Goal: Information Seeking & Learning: Learn about a topic

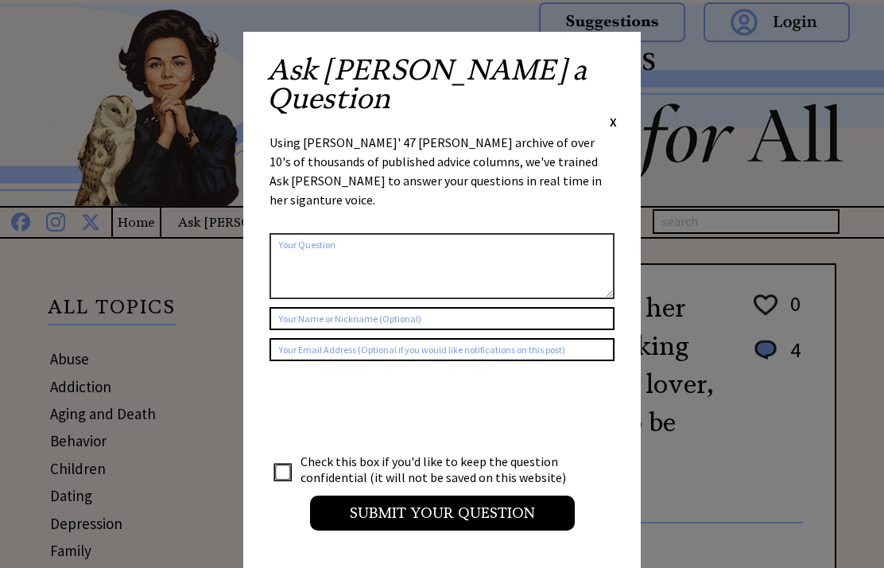
click at [611, 114] on span "X" at bounding box center [613, 122] width 7 height 16
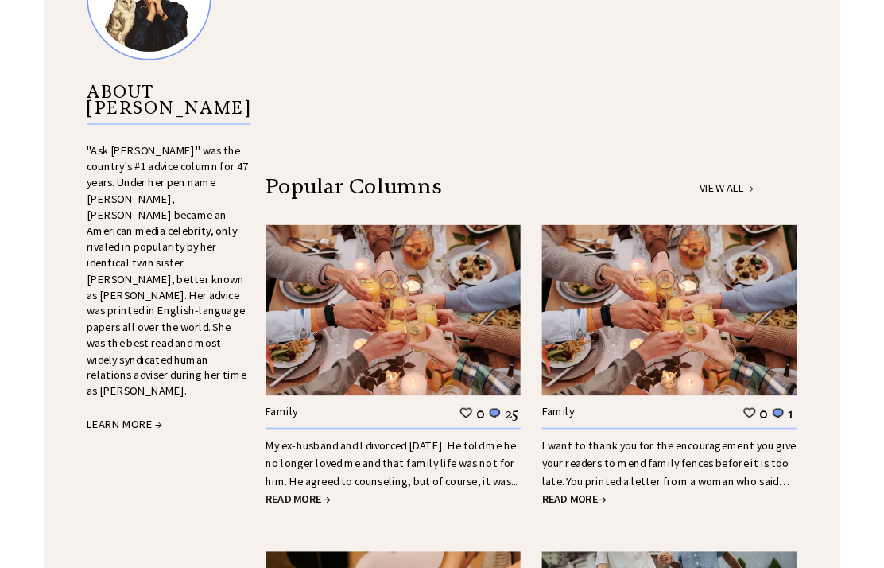
scroll to position [1791, 0]
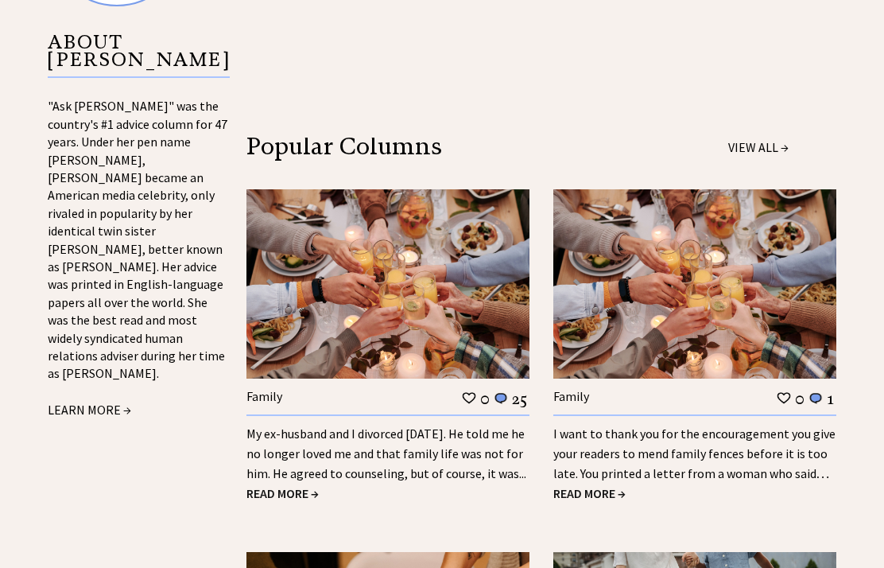
click at [278, 485] on span "READ MORE →" at bounding box center [282, 493] width 72 height 16
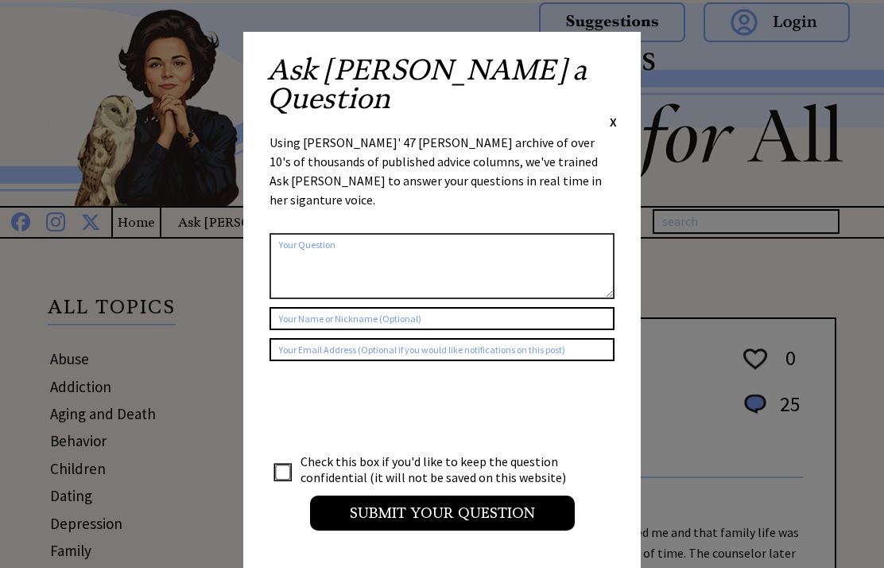
click at [614, 114] on span "X" at bounding box center [613, 122] width 7 height 16
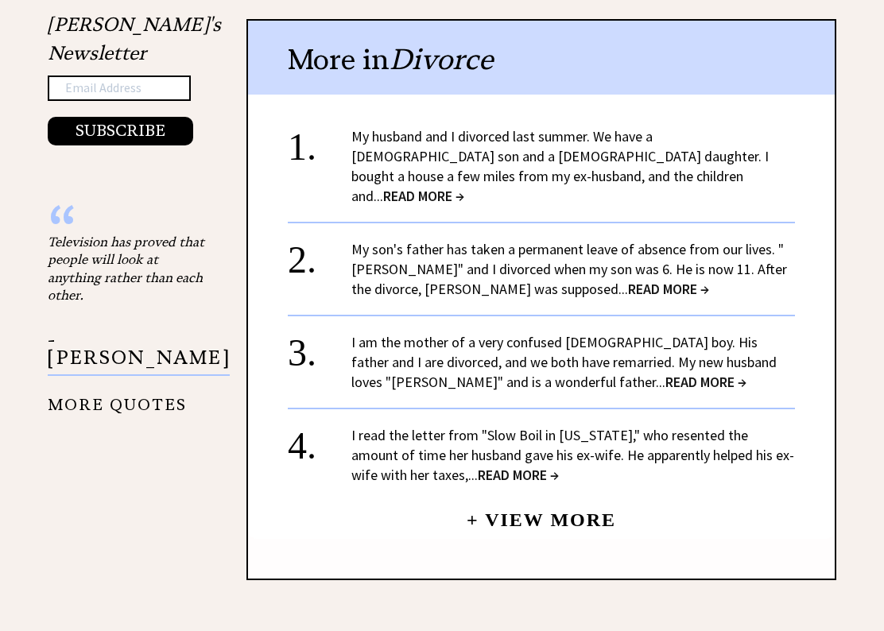
scroll to position [1815, 0]
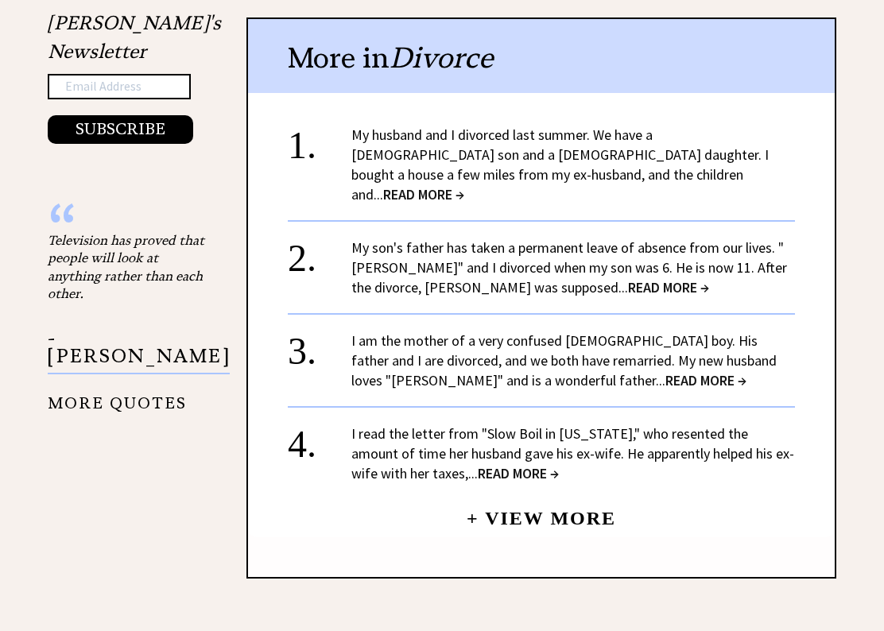
click at [464, 186] on span "READ MORE →" at bounding box center [423, 195] width 81 height 18
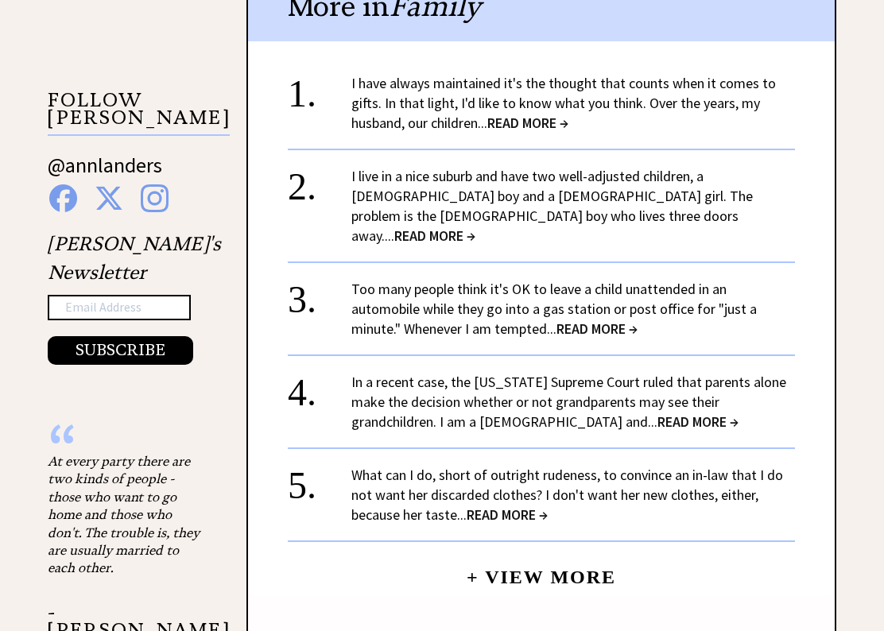
scroll to position [1475, 0]
click at [475, 227] on span "READ MORE →" at bounding box center [434, 236] width 81 height 18
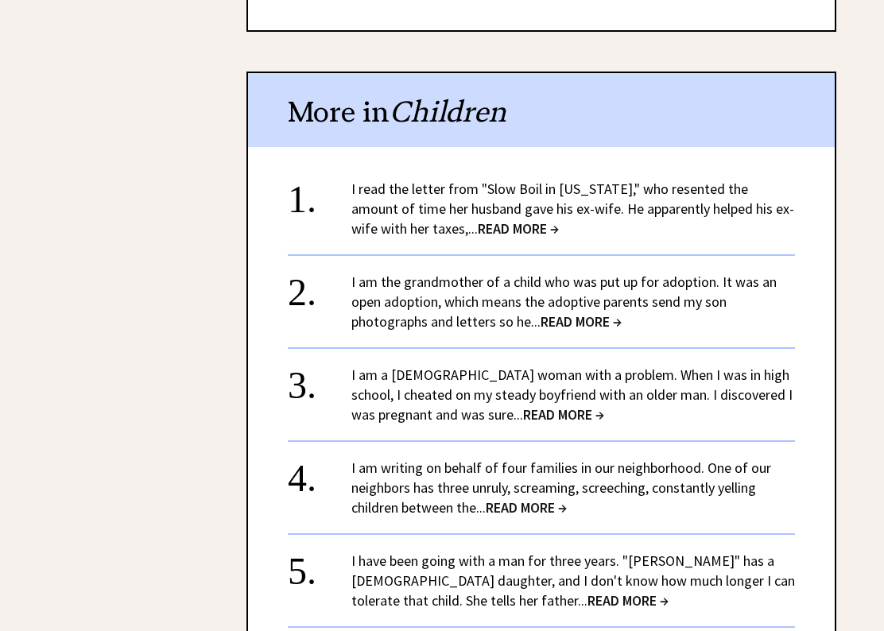
scroll to position [2473, 0]
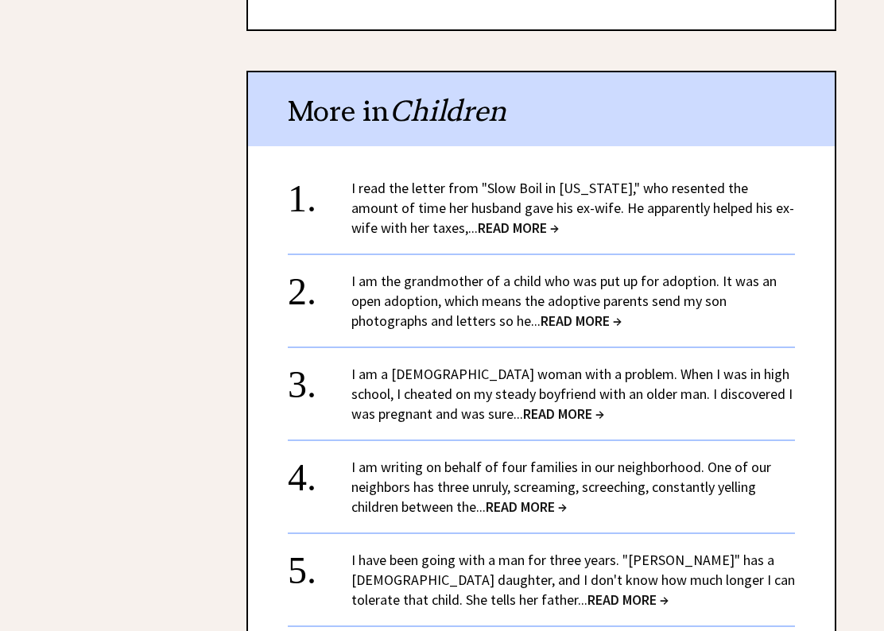
click at [535, 405] on span "READ MORE →" at bounding box center [563, 414] width 81 height 18
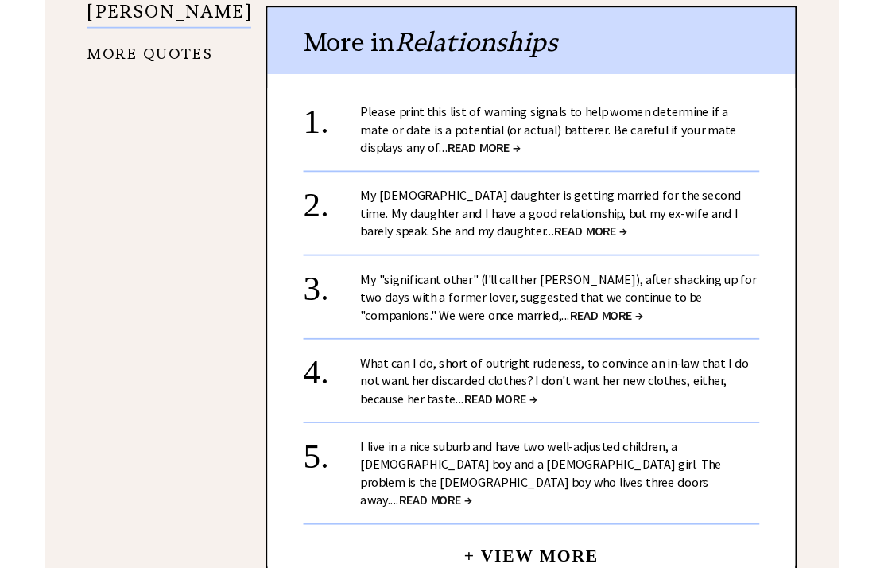
scroll to position [2102, 0]
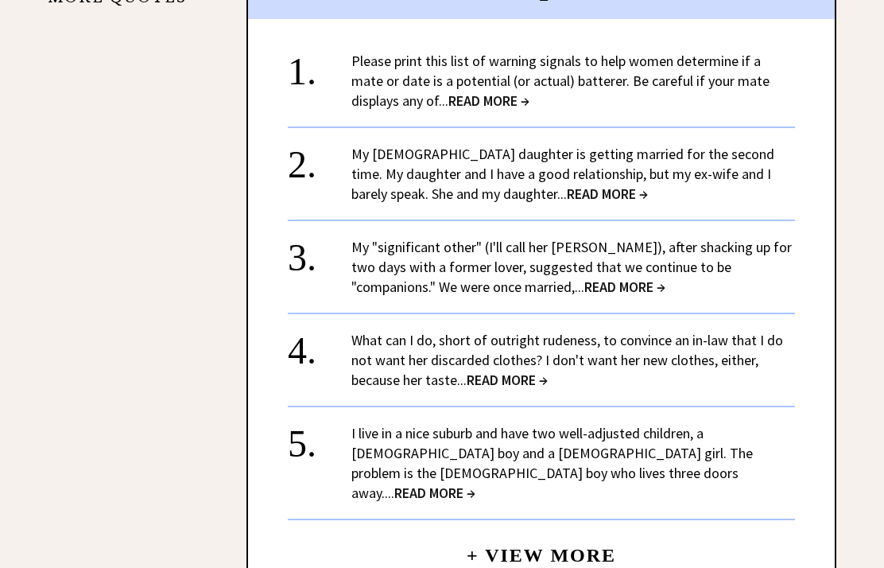
click at [298, 144] on div "2." at bounding box center [320, 158] width 64 height 29
click at [568, 184] on span "READ MORE →" at bounding box center [607, 193] width 81 height 18
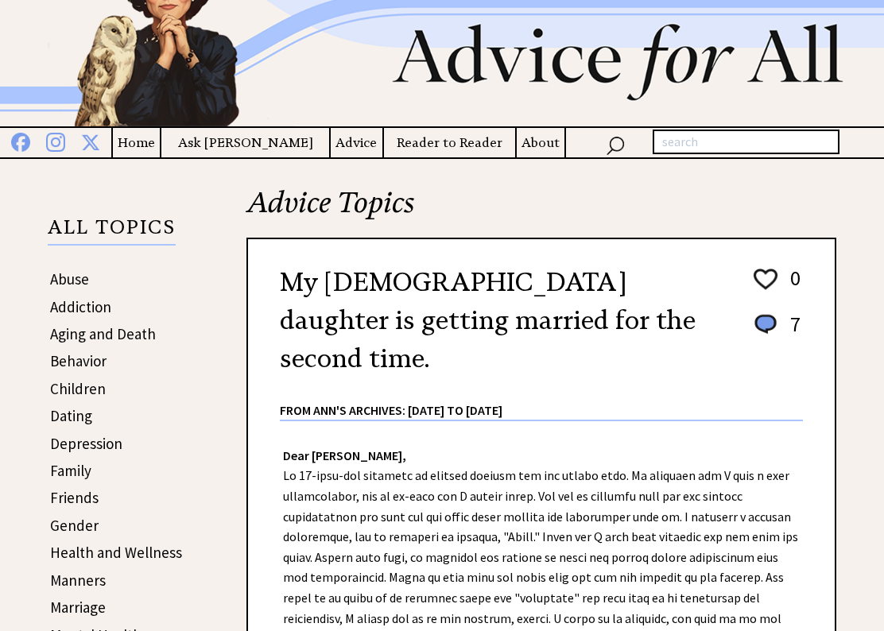
scroll to position [81, 0]
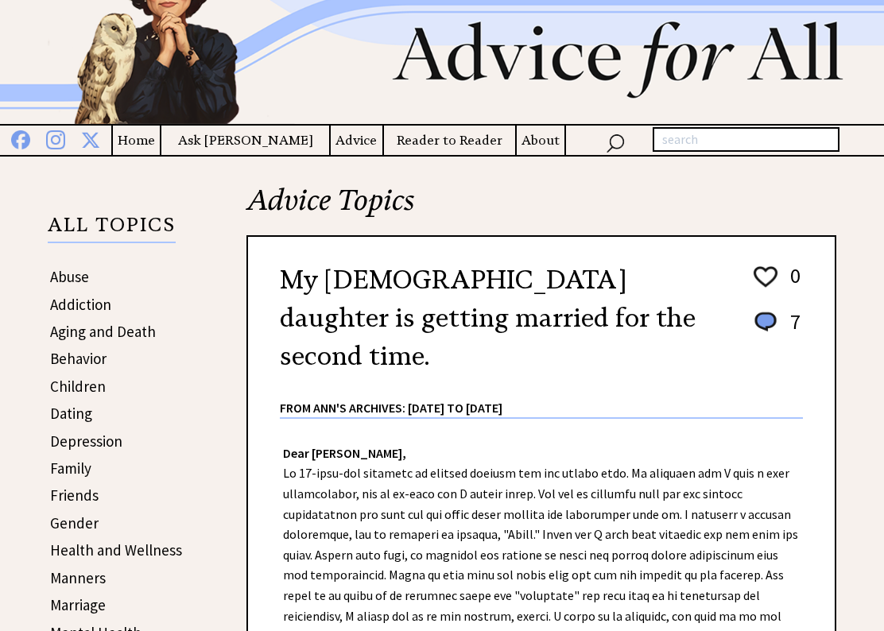
click at [74, 387] on link "Children" at bounding box center [78, 387] width 56 height 19
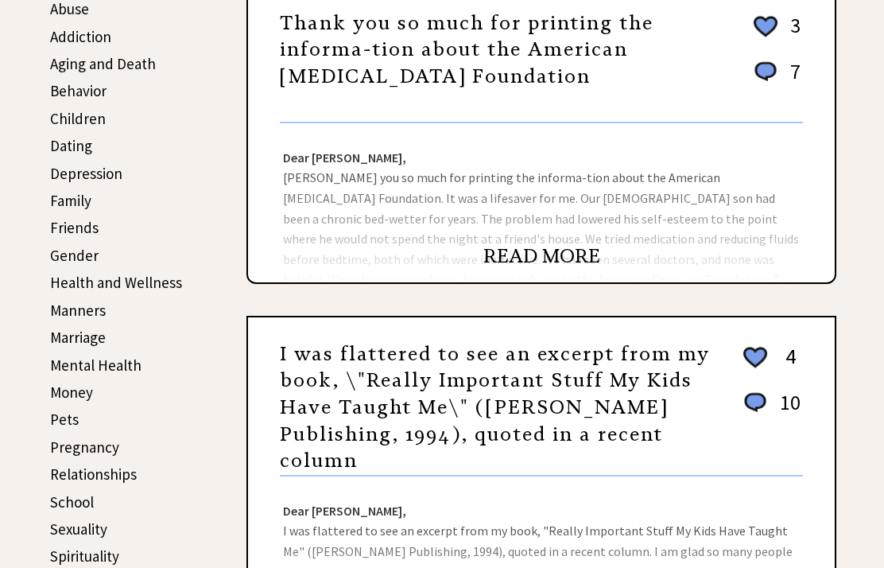
scroll to position [349, 0]
click at [74, 91] on link "Behavior" at bounding box center [78, 91] width 56 height 19
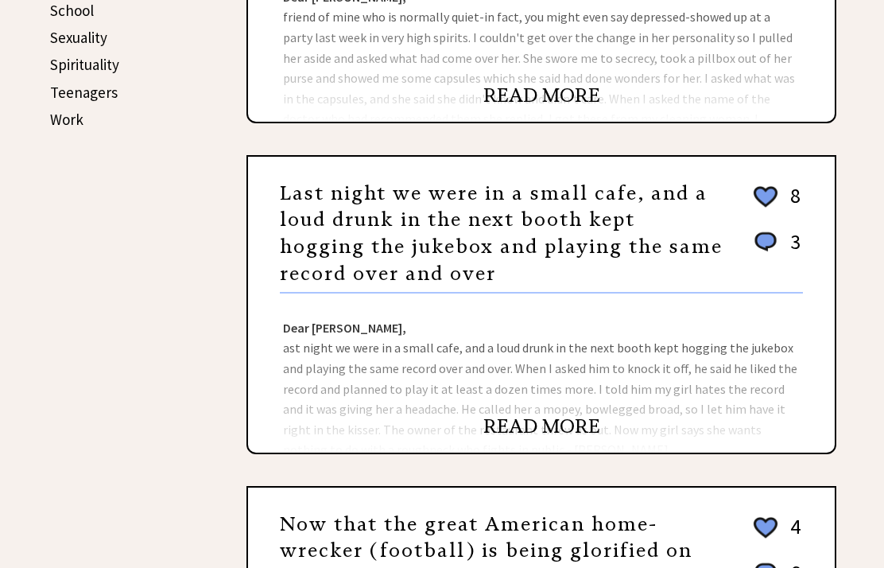
scroll to position [771, 0]
